Goal: Check status: Check status

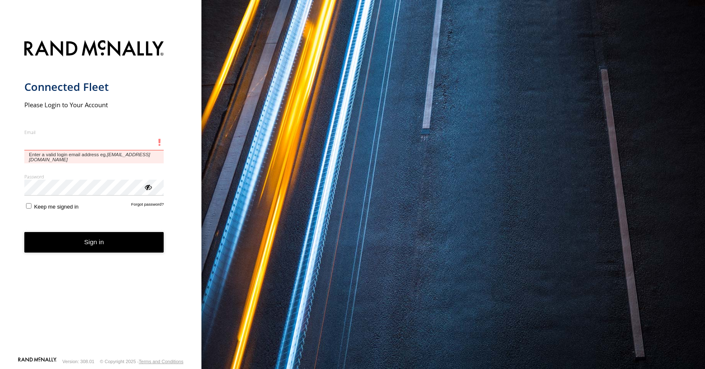
type input "**********"
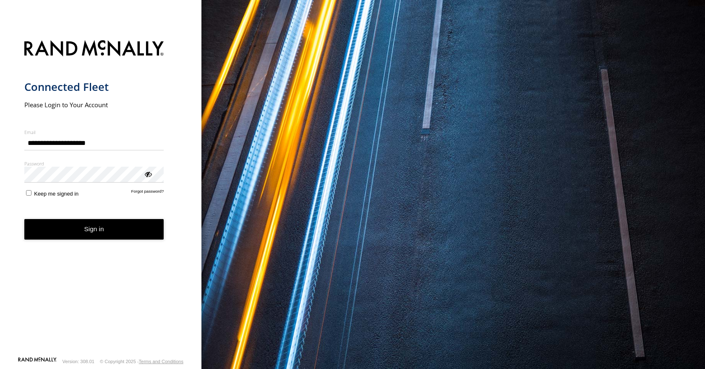
click at [91, 236] on button "Sign in" at bounding box center [94, 229] width 140 height 21
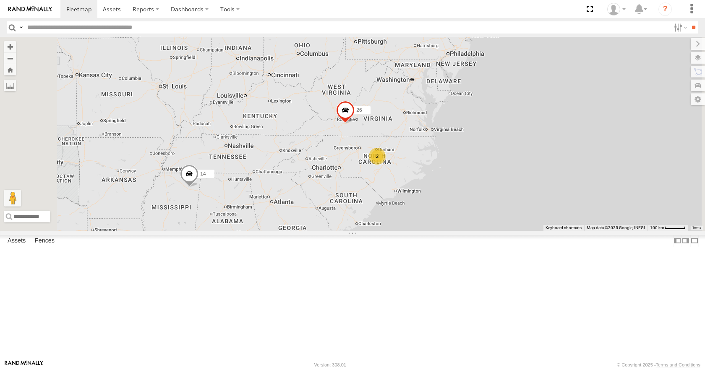
drag, startPoint x: 414, startPoint y: 257, endPoint x: 401, endPoint y: 276, distance: 22.3
click at [401, 231] on div "14 35 14 04 11 26 2 03" at bounding box center [352, 134] width 705 height 194
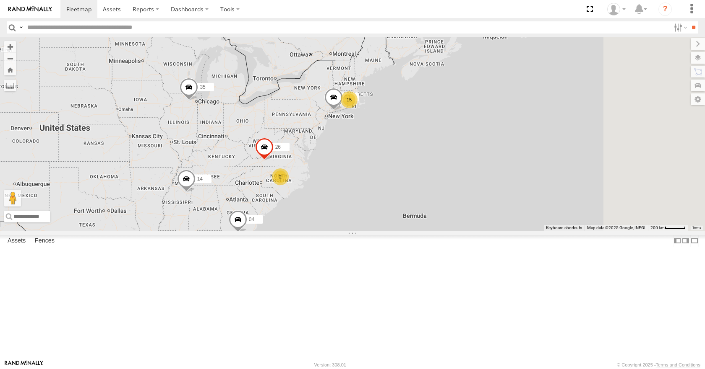
drag, startPoint x: 531, startPoint y: 211, endPoint x: 477, endPoint y: 198, distance: 55.2
click at [477, 198] on div "35 14 04 26 03 15 2" at bounding box center [352, 134] width 705 height 194
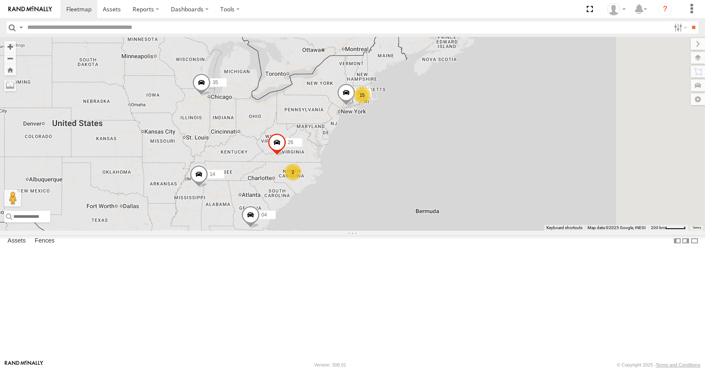
drag, startPoint x: 429, startPoint y: 177, endPoint x: 443, endPoint y: 171, distance: 14.6
click at [443, 171] on div "35 14 04 26 03 15 2" at bounding box center [352, 134] width 705 height 194
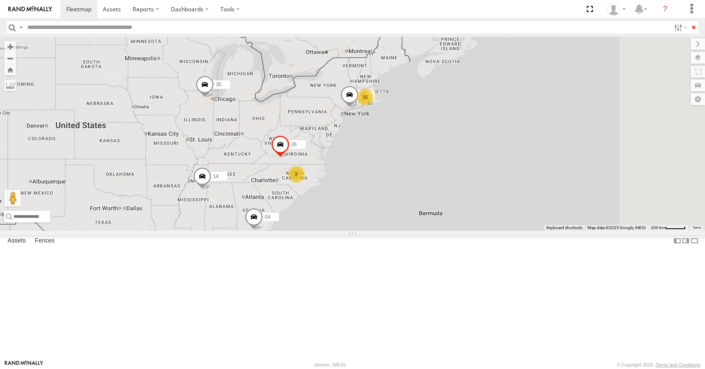
drag, startPoint x: 425, startPoint y: 163, endPoint x: 429, endPoint y: 165, distance: 4.9
click at [429, 165] on div "35 14 04 26 03 15 2" at bounding box center [352, 134] width 705 height 194
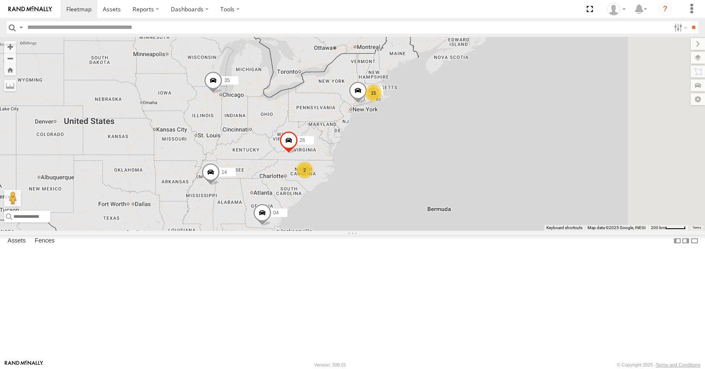
drag, startPoint x: 432, startPoint y: 142, endPoint x: 442, endPoint y: 136, distance: 11.3
click at [442, 136] on div "35 14 04 26 03 15 2" at bounding box center [352, 134] width 705 height 194
drag, startPoint x: 471, startPoint y: 113, endPoint x: 484, endPoint y: 104, distance: 16.1
click at [484, 104] on div "35 14 04 26 03 15 2" at bounding box center [352, 134] width 705 height 194
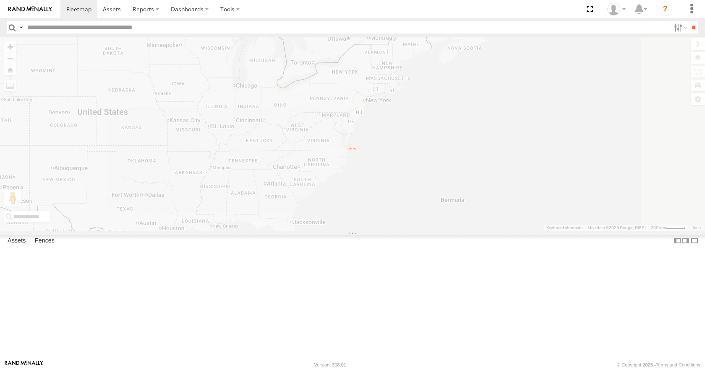
drag, startPoint x: 492, startPoint y: 86, endPoint x: 499, endPoint y: 80, distance: 9.2
click at [499, 80] on div "← Move left → Move right ↑ Move up ↓ Move down + Zoom in - Zoom out Home Jump l…" at bounding box center [352, 134] width 705 height 194
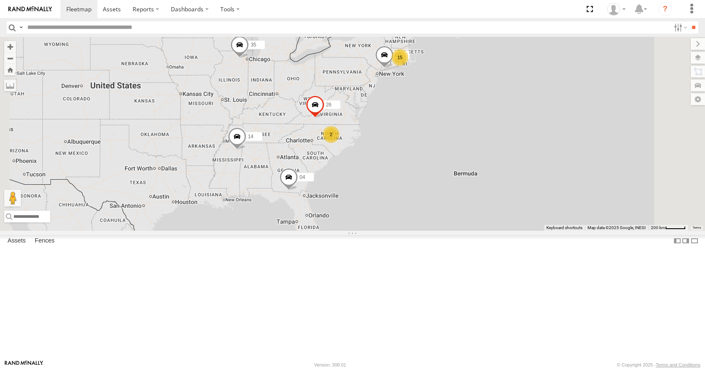
drag, startPoint x: 495, startPoint y: 86, endPoint x: 511, endPoint y: 57, distance: 33.2
click at [511, 57] on div "15 35 14 04 26 2 03" at bounding box center [352, 134] width 705 height 194
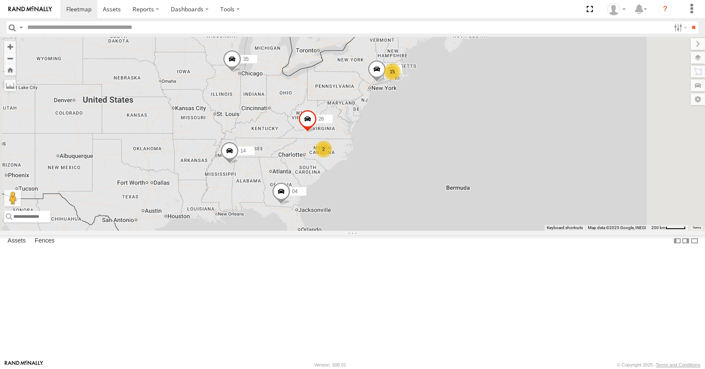
drag, startPoint x: 470, startPoint y: 101, endPoint x: 460, endPoint y: 118, distance: 19.5
click at [460, 118] on div "15 35 14 04 26 2 03" at bounding box center [352, 134] width 705 height 194
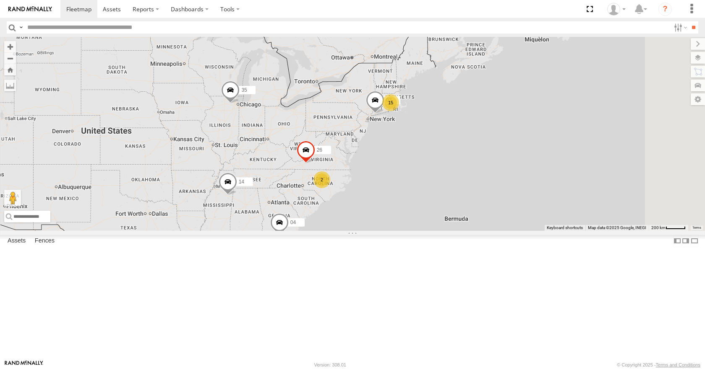
drag, startPoint x: 450, startPoint y: 131, endPoint x: 449, endPoint y: 164, distance: 33.2
click at [449, 164] on div "15 35 14 04 26 2 03" at bounding box center [352, 134] width 705 height 194
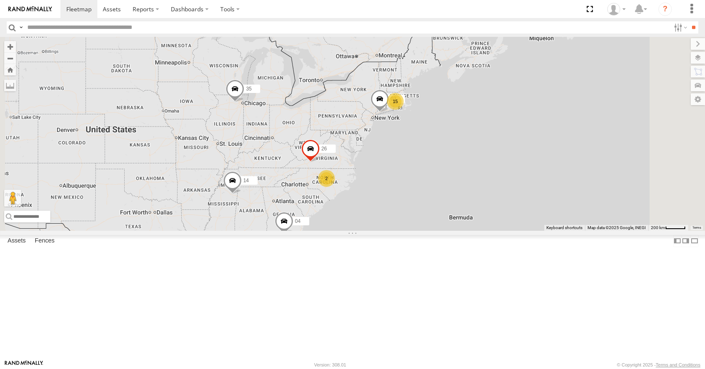
drag, startPoint x: 451, startPoint y: 150, endPoint x: 457, endPoint y: 148, distance: 6.6
click at [457, 148] on div "15 35 14 04 26 2 03" at bounding box center [352, 134] width 705 height 194
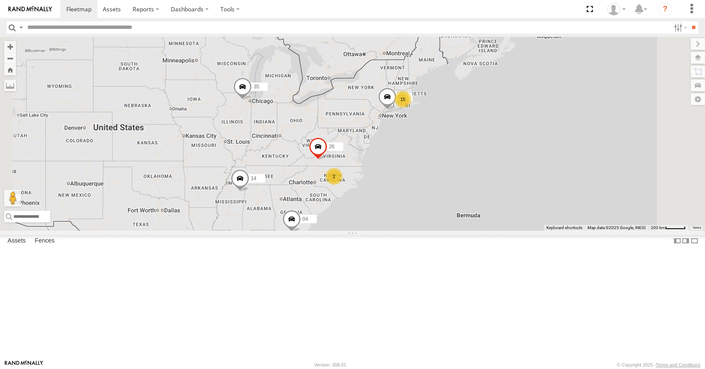
drag, startPoint x: 487, startPoint y: 130, endPoint x: 495, endPoint y: 128, distance: 8.6
click at [495, 128] on div "15 35 14 04 26 2 03" at bounding box center [352, 134] width 705 height 194
drag, startPoint x: 502, startPoint y: 114, endPoint x: 506, endPoint y: 110, distance: 5.7
click at [506, 110] on div "15 35 14 04 26 2 03" at bounding box center [352, 134] width 705 height 194
click at [533, 112] on div "15 35 14 04 26 2 03" at bounding box center [352, 134] width 705 height 194
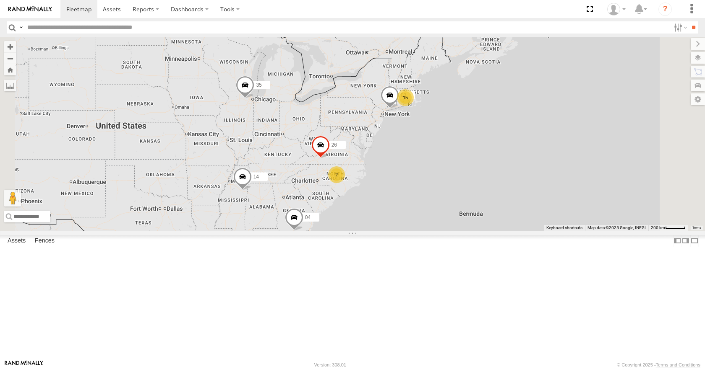
drag, startPoint x: 533, startPoint y: 135, endPoint x: 533, endPoint y: 140, distance: 4.7
click at [533, 140] on div "15 35 14 04 26 2 03" at bounding box center [352, 134] width 705 height 194
drag, startPoint x: 561, startPoint y: 81, endPoint x: 557, endPoint y: 79, distance: 4.7
click at [557, 79] on div "15 35 14 04 26 2 03" at bounding box center [352, 134] width 705 height 194
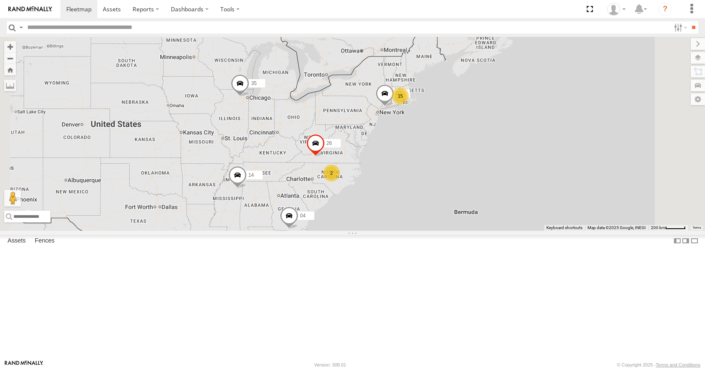
drag, startPoint x: 583, startPoint y: 91, endPoint x: 579, endPoint y: 85, distance: 7.6
click at [579, 85] on div "15 35 14 04 26 2 03" at bounding box center [352, 134] width 705 height 194
click at [596, 115] on div "15 35 14 04 26 2 03" at bounding box center [352, 134] width 705 height 194
drag, startPoint x: 590, startPoint y: 142, endPoint x: 582, endPoint y: 151, distance: 12.5
click at [582, 151] on div "15 35 14 04 26 2 03" at bounding box center [352, 134] width 705 height 194
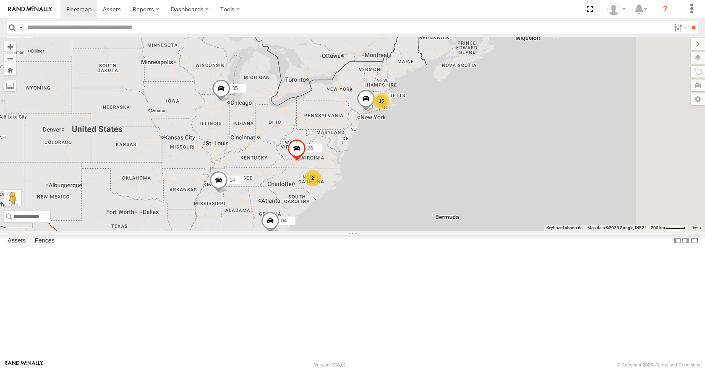
drag, startPoint x: 640, startPoint y: 88, endPoint x: 626, endPoint y: 81, distance: 16.3
click at [626, 81] on div "15 35 14 04 26 2 03" at bounding box center [352, 134] width 705 height 194
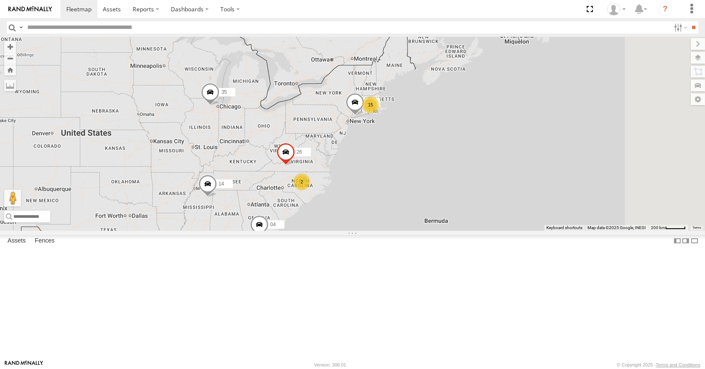
drag, startPoint x: 625, startPoint y: 114, endPoint x: 614, endPoint y: 122, distance: 13.4
click at [614, 122] on div "15 35 14 04 26 2 03" at bounding box center [352, 134] width 705 height 194
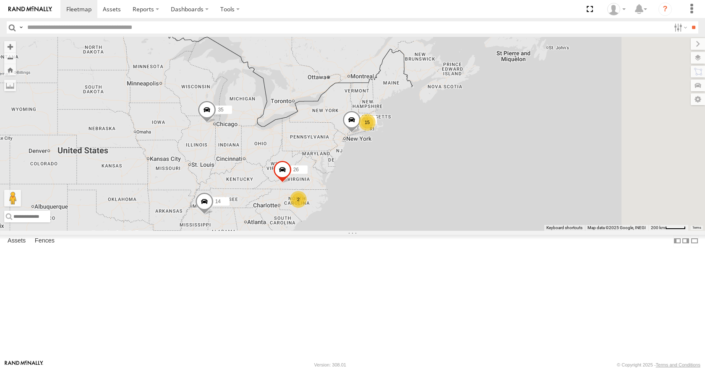
drag, startPoint x: 620, startPoint y: 78, endPoint x: 617, endPoint y: 97, distance: 20.0
click at [617, 97] on div "15 35 14 04 26 2 03" at bounding box center [352, 134] width 705 height 194
drag, startPoint x: 655, startPoint y: 92, endPoint x: 652, endPoint y: 99, distance: 7.1
click at [652, 99] on div "15 35 14 04 26 2 03" at bounding box center [352, 134] width 705 height 194
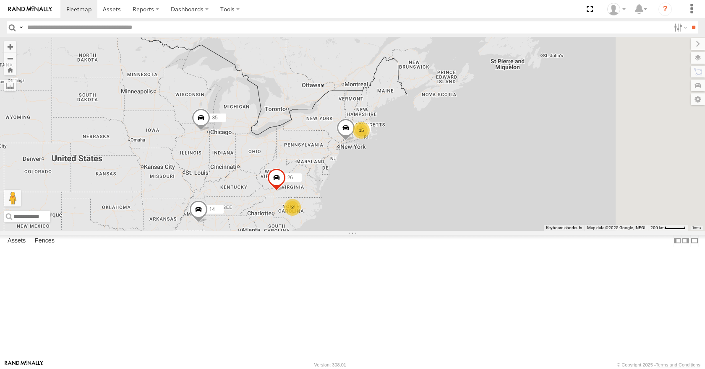
drag, startPoint x: 661, startPoint y: 133, endPoint x: 658, endPoint y: 136, distance: 4.7
click at [658, 136] on div "15 35 14 04 26 2 03" at bounding box center [352, 134] width 705 height 194
drag, startPoint x: 447, startPoint y: 51, endPoint x: 436, endPoint y: 67, distance: 19.3
click at [441, 56] on div "15 35 14 04 26 2 03" at bounding box center [352, 134] width 705 height 194
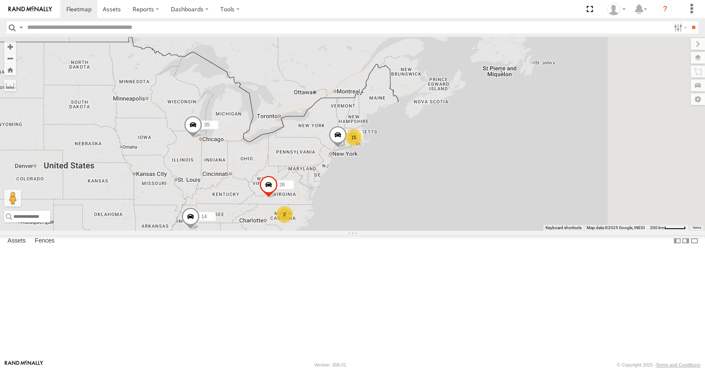
drag, startPoint x: 437, startPoint y: 87, endPoint x: 434, endPoint y: 99, distance: 11.5
click at [434, 99] on div "15 35 14 04 26 2 03" at bounding box center [352, 134] width 705 height 194
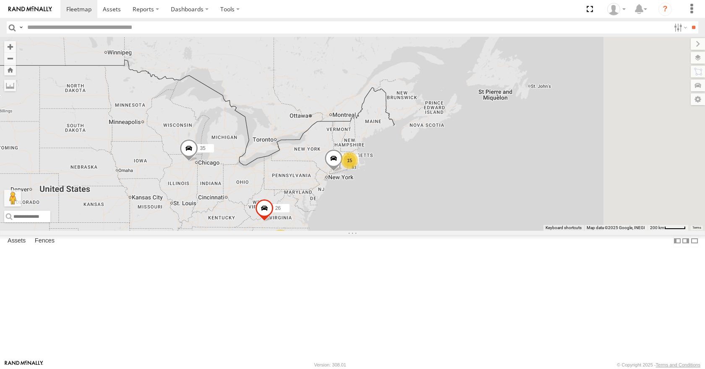
drag, startPoint x: 436, startPoint y: 70, endPoint x: 436, endPoint y: 78, distance: 8.0
click at [436, 78] on div "15 35 14 04 26 2 03" at bounding box center [352, 134] width 705 height 194
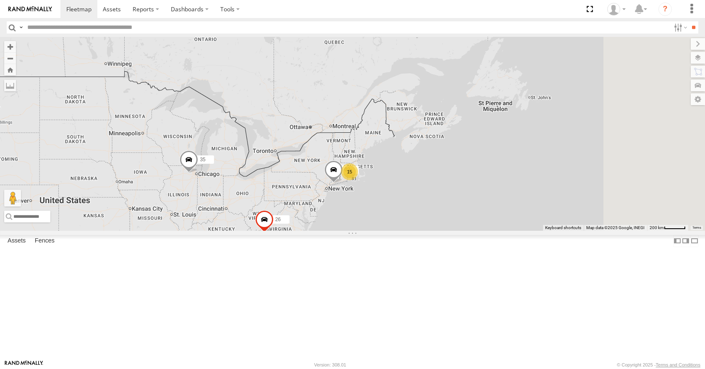
drag, startPoint x: 540, startPoint y: 55, endPoint x: 536, endPoint y: 56, distance: 4.4
click at [536, 56] on div "15 35 14 04 26 2 03" at bounding box center [352, 134] width 705 height 194
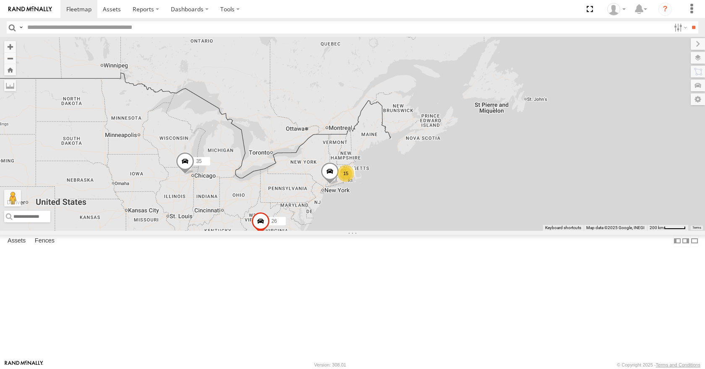
drag, startPoint x: 554, startPoint y: 78, endPoint x: 551, endPoint y: 88, distance: 9.7
click at [551, 88] on div "15 35 14 04 26 2 03" at bounding box center [352, 134] width 705 height 194
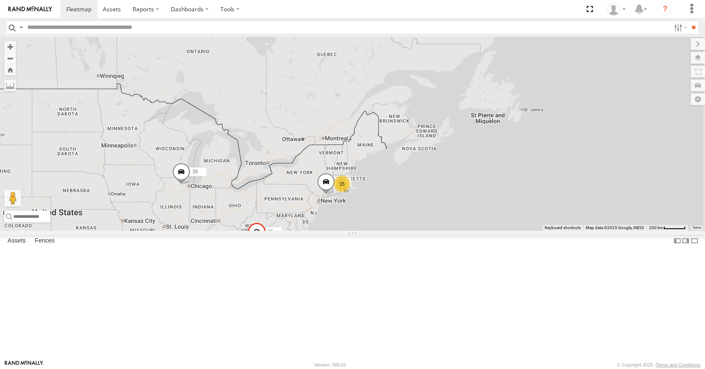
drag, startPoint x: 550, startPoint y: 67, endPoint x: 541, endPoint y: 70, distance: 9.8
click at [541, 70] on div "15 35 14 04 26 2 03" at bounding box center [352, 134] width 705 height 194
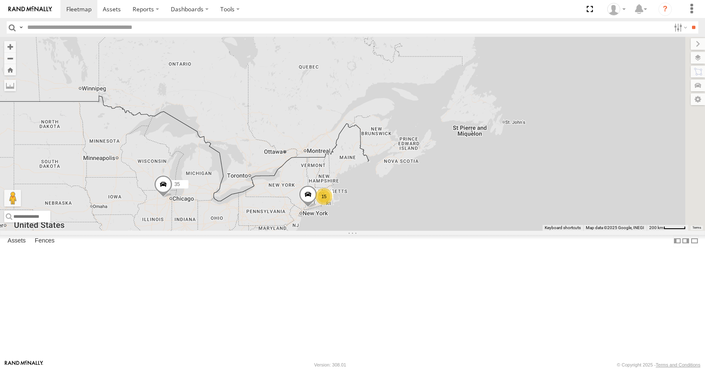
drag, startPoint x: 535, startPoint y: 104, endPoint x: 523, endPoint y: 106, distance: 11.9
click at [530, 112] on div "15 35 14 04 26 2 03" at bounding box center [352, 134] width 705 height 194
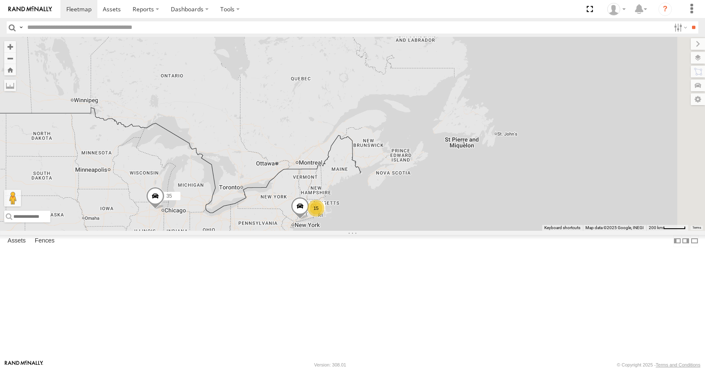
drag, startPoint x: 518, startPoint y: 90, endPoint x: 526, endPoint y: 88, distance: 8.8
click at [526, 88] on div "15 35 14 04 26 2 03" at bounding box center [352, 134] width 705 height 194
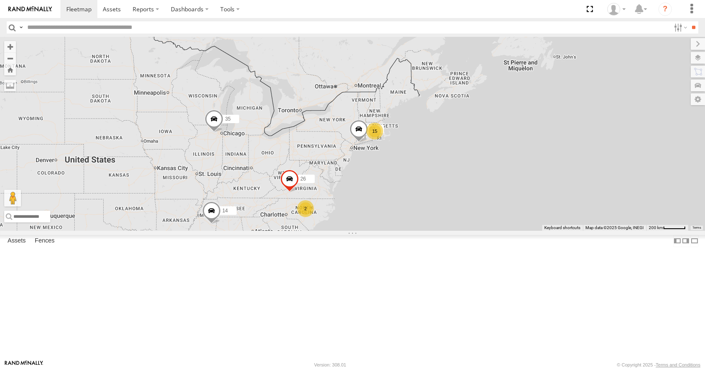
drag, startPoint x: 531, startPoint y: 113, endPoint x: 585, endPoint y: 38, distance: 92.6
click at [585, 38] on div "15 35 14 04 26 2 03" at bounding box center [352, 134] width 705 height 194
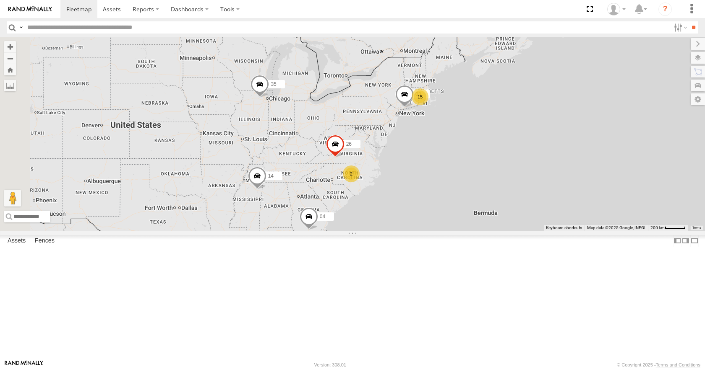
drag, startPoint x: 514, startPoint y: 130, endPoint x: 561, endPoint y: 95, distance: 58.7
click at [561, 95] on div "15 35 14 04 26 2 03" at bounding box center [352, 134] width 705 height 194
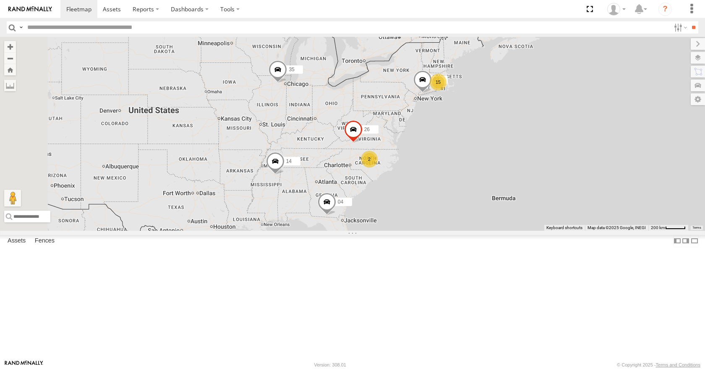
drag, startPoint x: 539, startPoint y: 124, endPoint x: 568, endPoint y: 104, distance: 35.3
click at [568, 104] on div "15 35 14 04 26 2 03" at bounding box center [352, 134] width 705 height 194
drag, startPoint x: 534, startPoint y: 119, endPoint x: 557, endPoint y: 98, distance: 30.9
click at [557, 98] on div "15 35 14 04 26 2 03" at bounding box center [352, 134] width 705 height 194
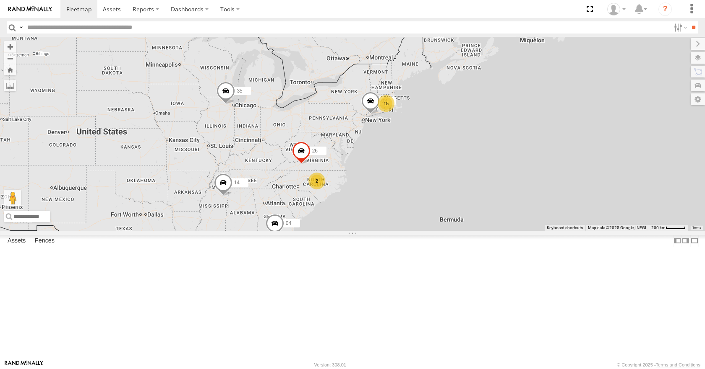
drag, startPoint x: 529, startPoint y: 114, endPoint x: 443, endPoint y: 165, distance: 99.8
click at [443, 165] on div "15 35 14 04 26 2 03" at bounding box center [352, 134] width 705 height 194
